Goal: Information Seeking & Learning: Learn about a topic

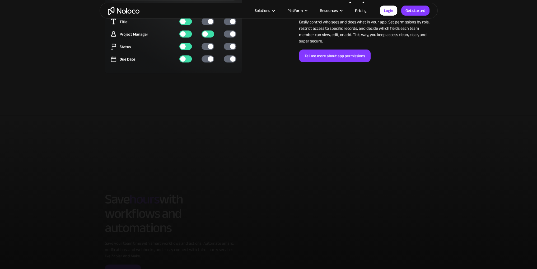
scroll to position [1267, 0]
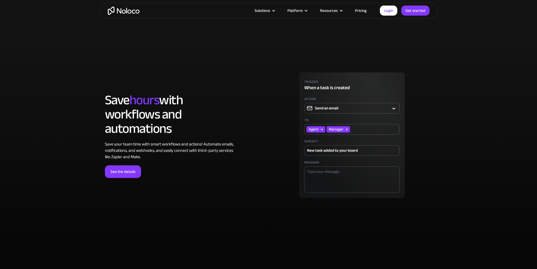
click at [358, 11] on link "Pricing" at bounding box center [360, 10] width 25 height 7
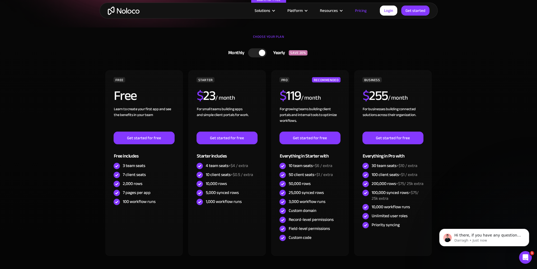
click at [261, 53] on div at bounding box center [262, 53] width 6 height 6
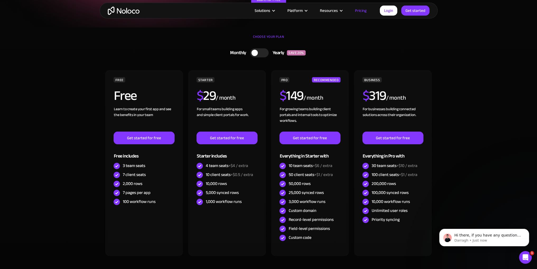
click at [255, 52] on div at bounding box center [254, 53] width 6 height 6
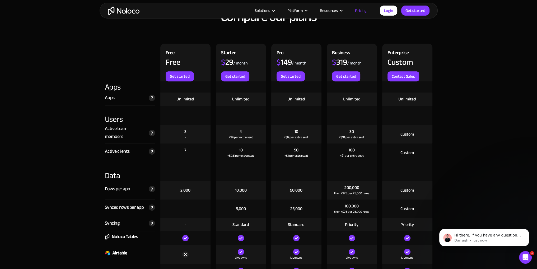
scroll to position [554, 0]
